Goal: Transaction & Acquisition: Purchase product/service

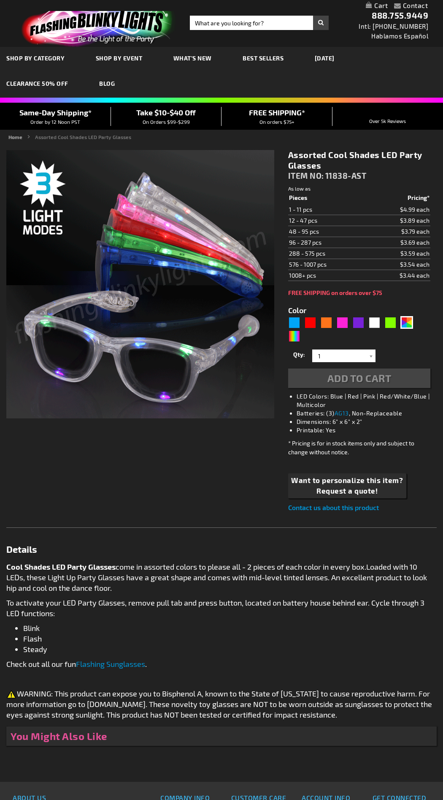
type input "5630"
